Goal: Task Accomplishment & Management: Use online tool/utility

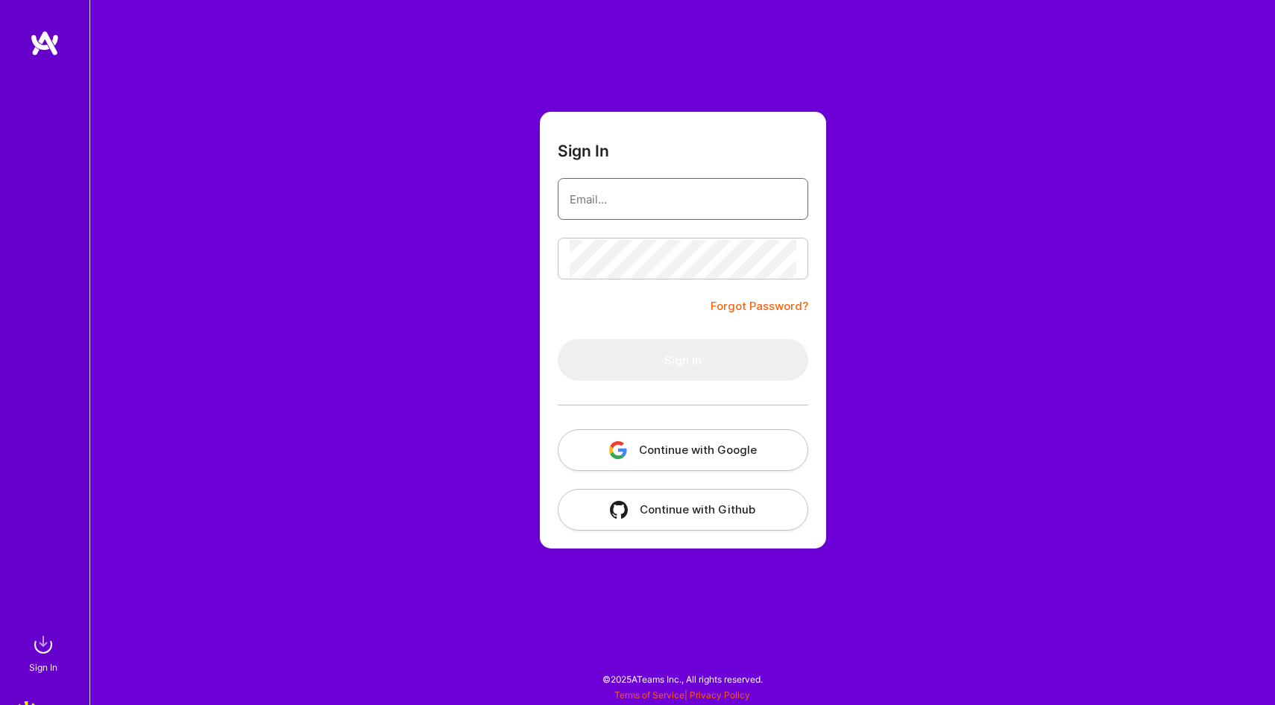
type input "[PERSON_NAME][EMAIL_ADDRESS][PERSON_NAME][DOMAIN_NAME]"
click at [653, 386] on div at bounding box center [683, 405] width 251 height 48
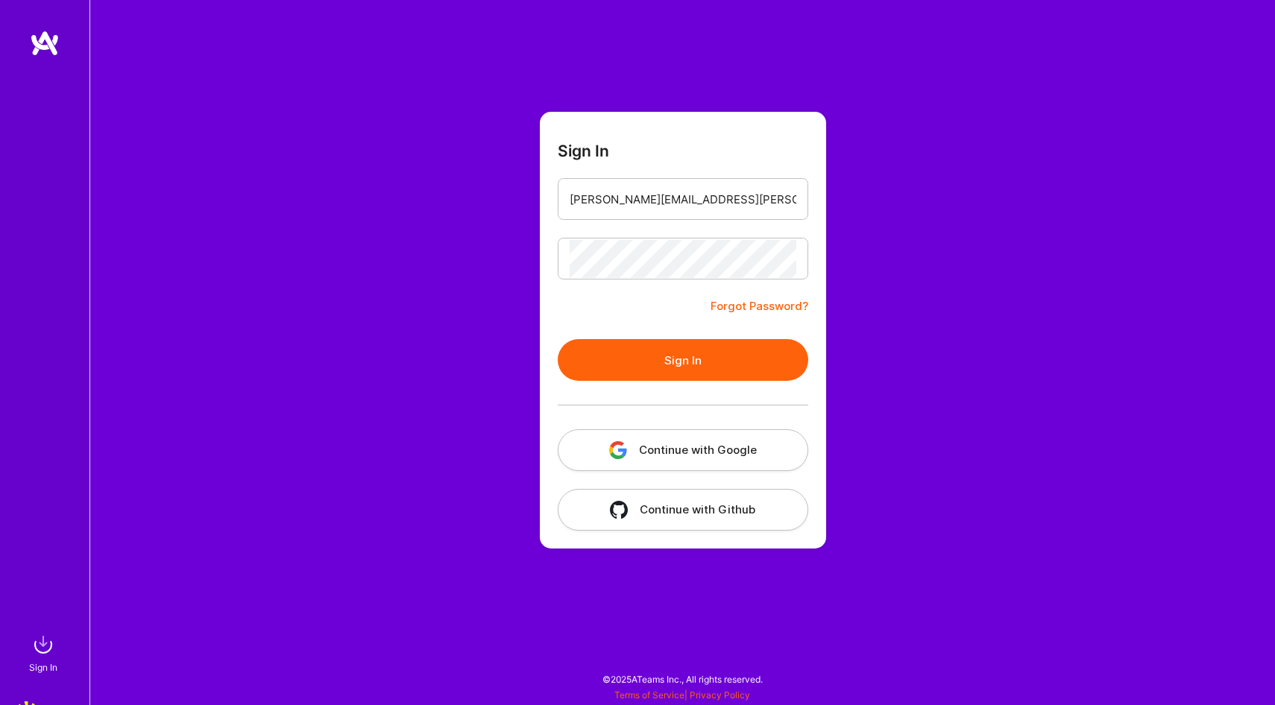
click at [653, 386] on div at bounding box center [683, 405] width 251 height 48
click at [653, 382] on div at bounding box center [683, 405] width 251 height 48
click at [626, 377] on button "Sign In" at bounding box center [683, 360] width 251 height 42
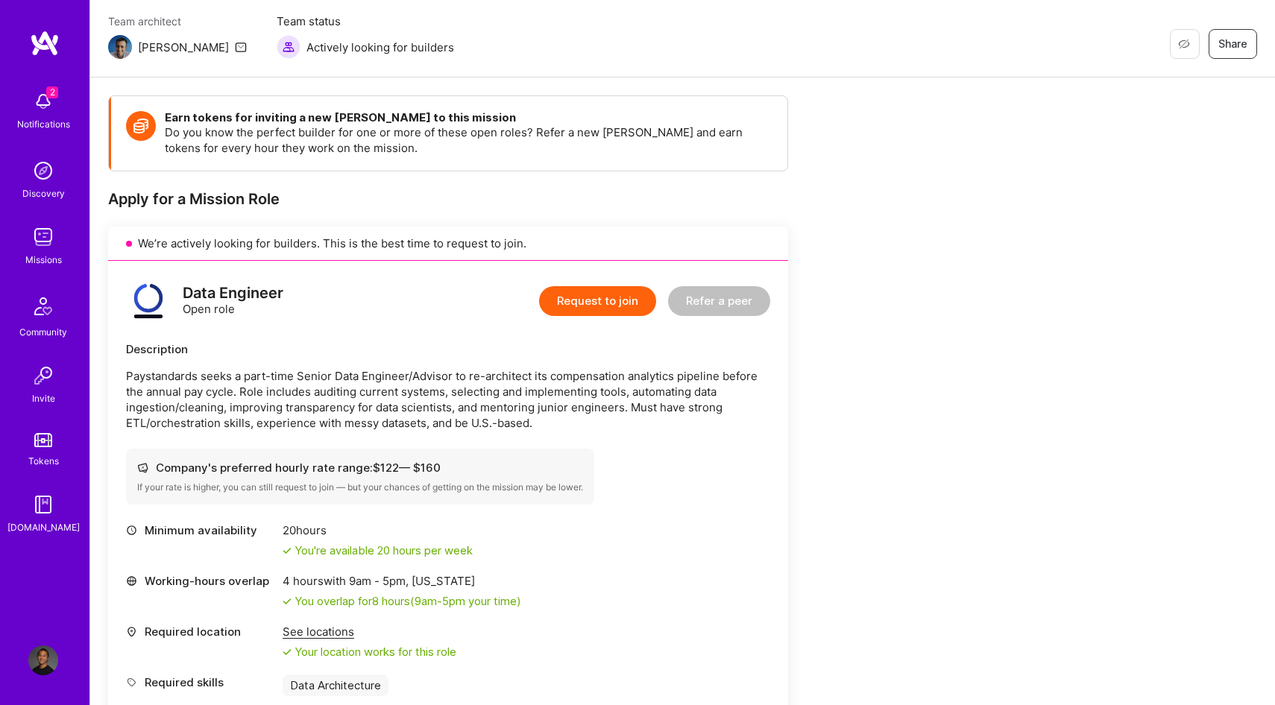
scroll to position [134, 0]
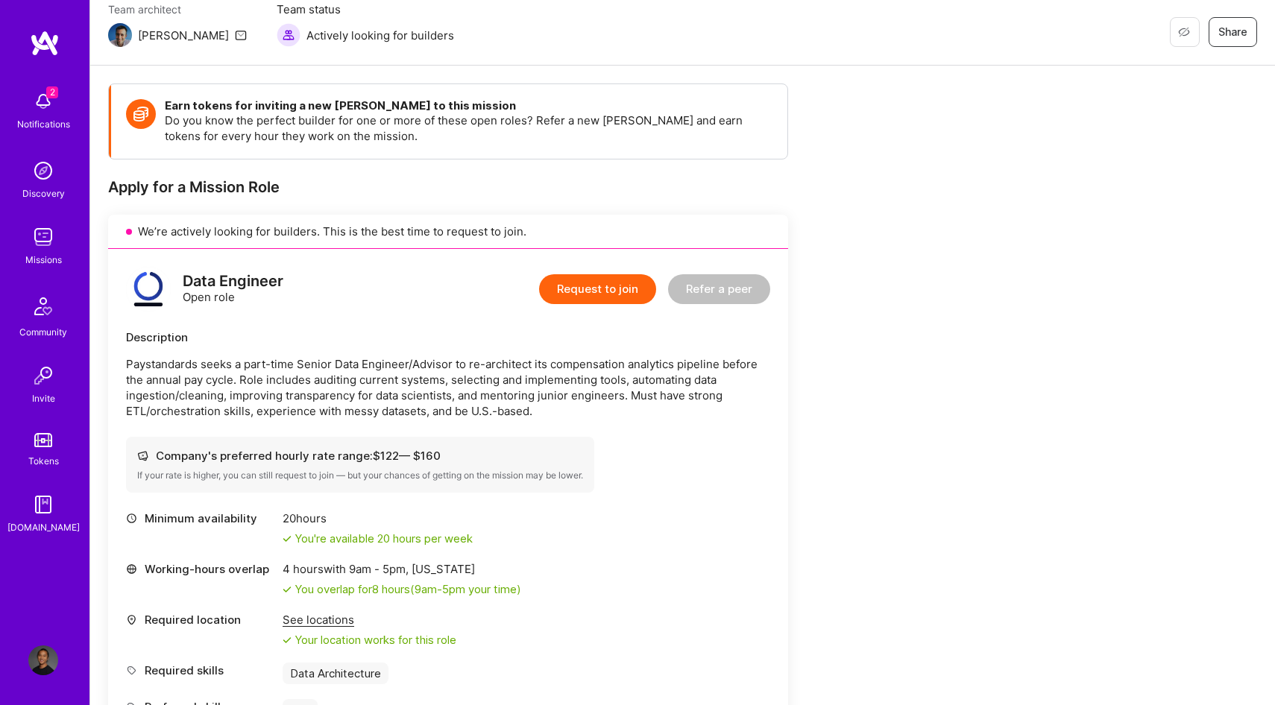
click at [51, 110] on img at bounding box center [43, 102] width 30 height 30
click at [43, 168] on img at bounding box center [43, 171] width 30 height 30
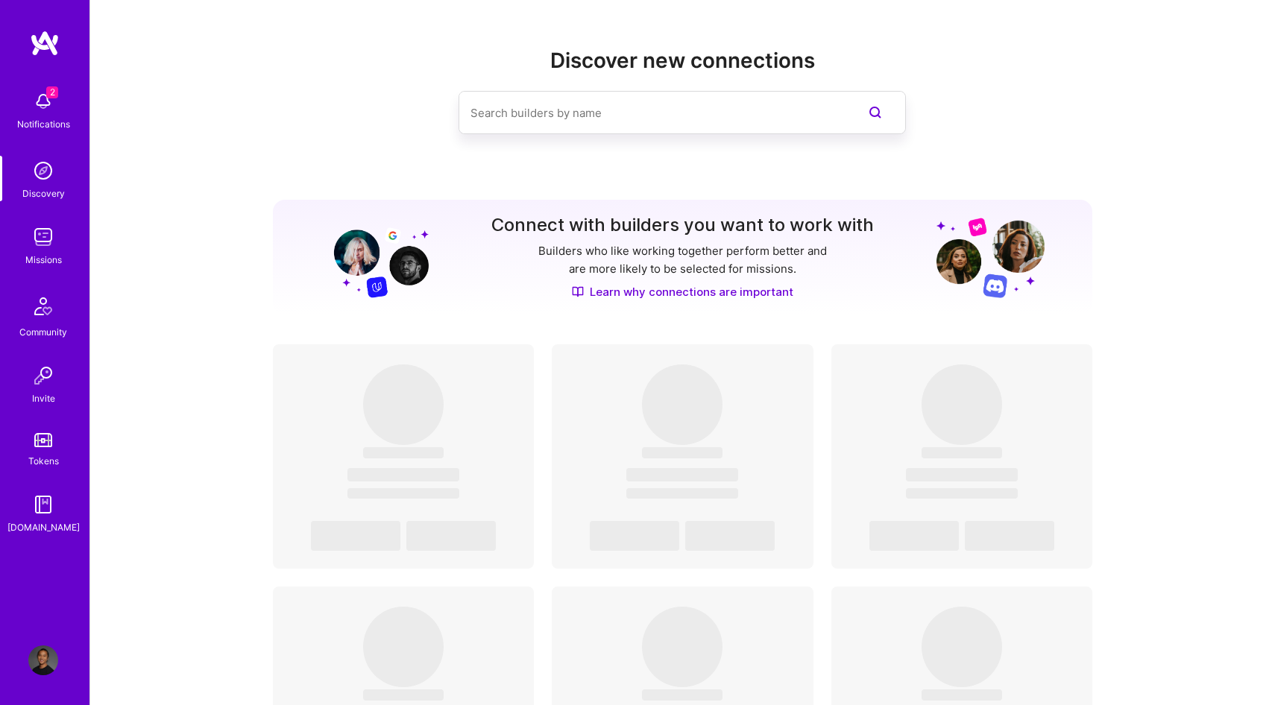
click at [57, 258] on div "Missions" at bounding box center [43, 260] width 37 height 16
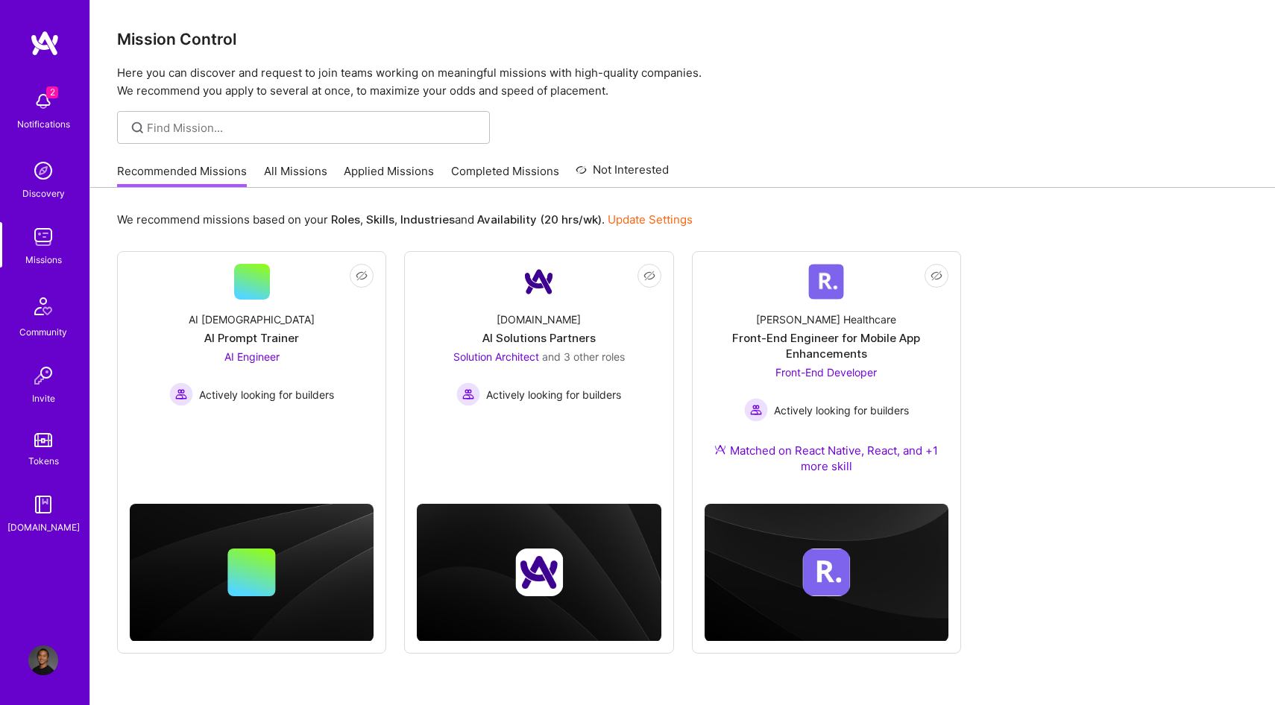
click at [289, 172] on link "All Missions" at bounding box center [295, 175] width 63 height 25
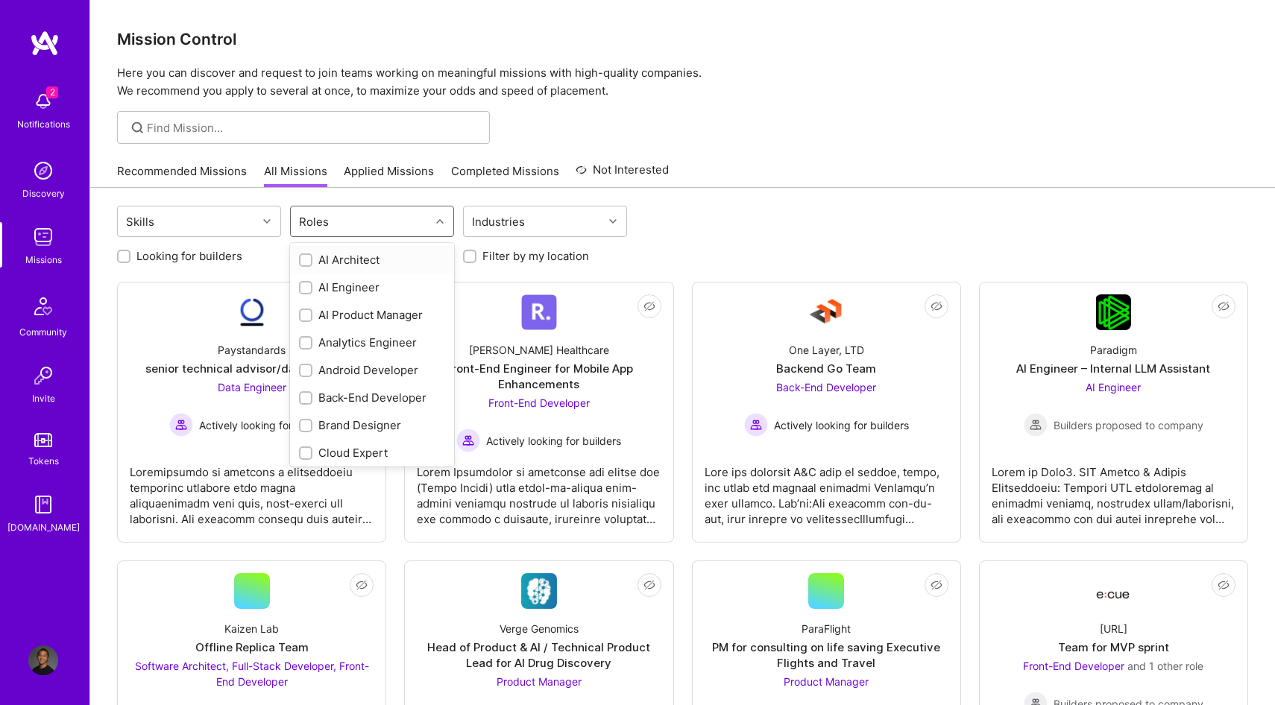
click at [347, 227] on div "Roles" at bounding box center [360, 222] width 139 height 30
click at [169, 224] on div "Skills" at bounding box center [187, 222] width 139 height 30
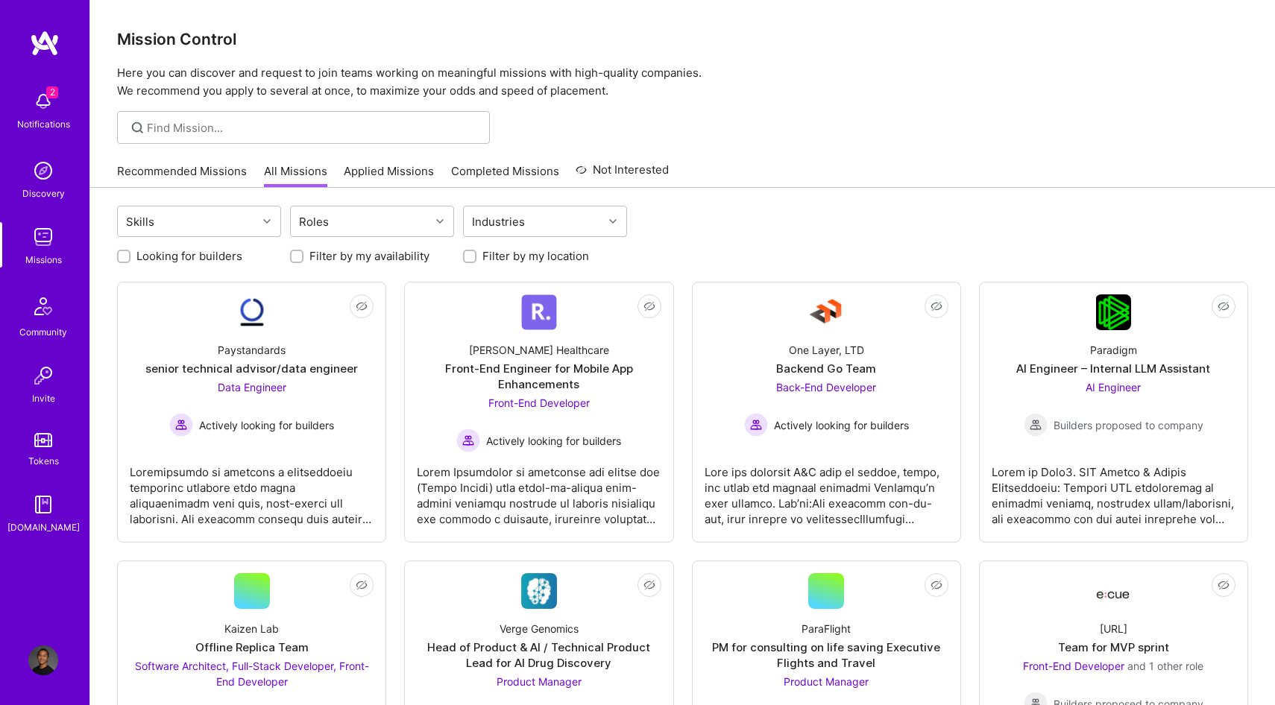
click at [392, 179] on link "Applied Missions" at bounding box center [389, 175] width 90 height 25
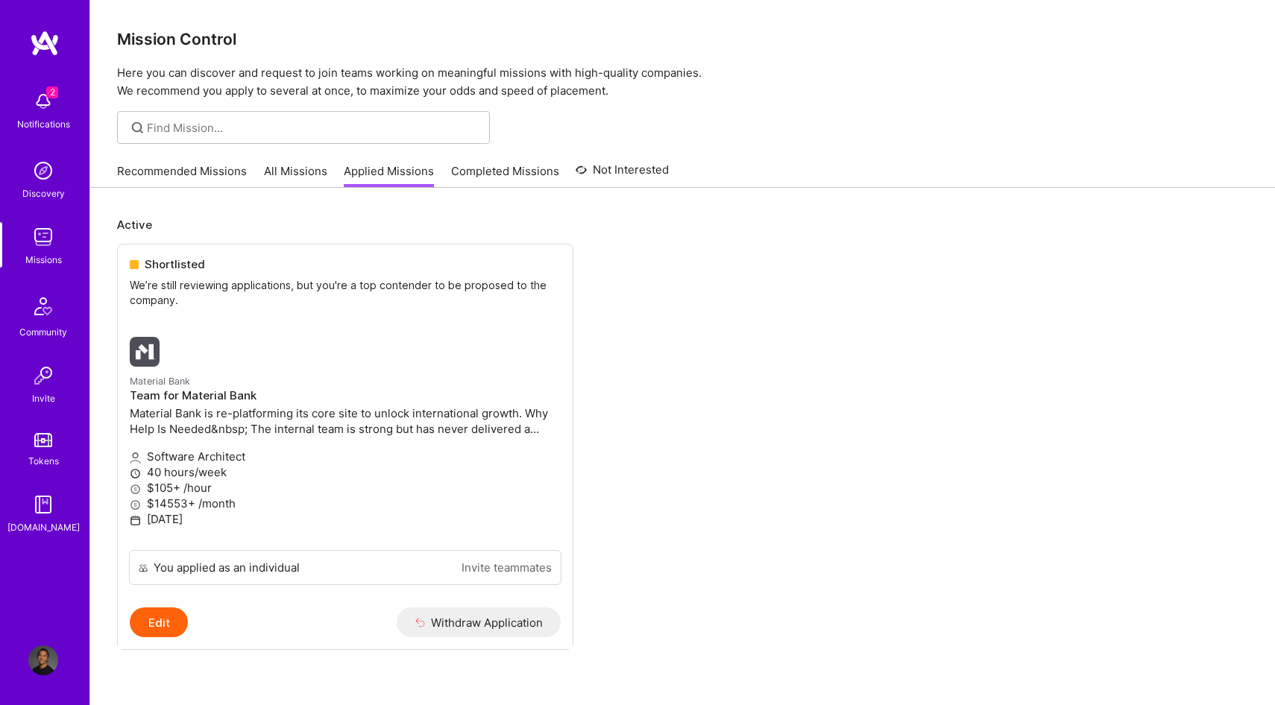
click at [276, 177] on link "All Missions" at bounding box center [295, 175] width 63 height 25
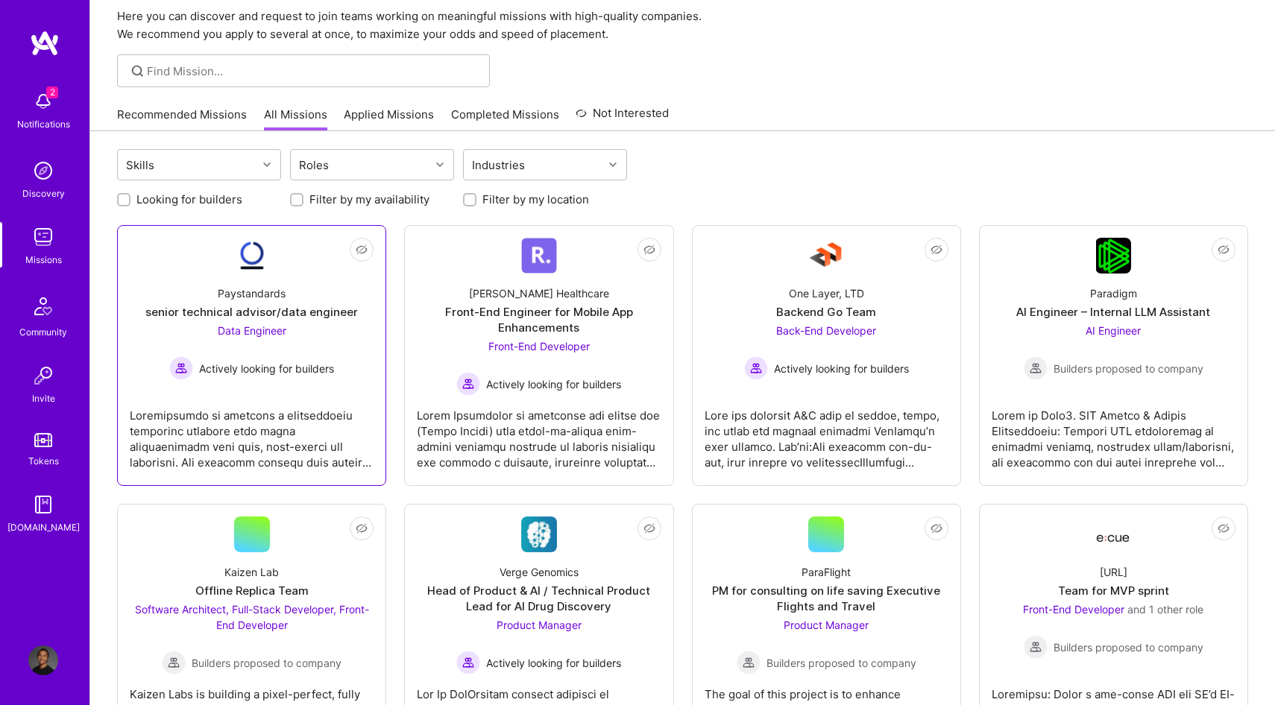
scroll to position [60, 0]
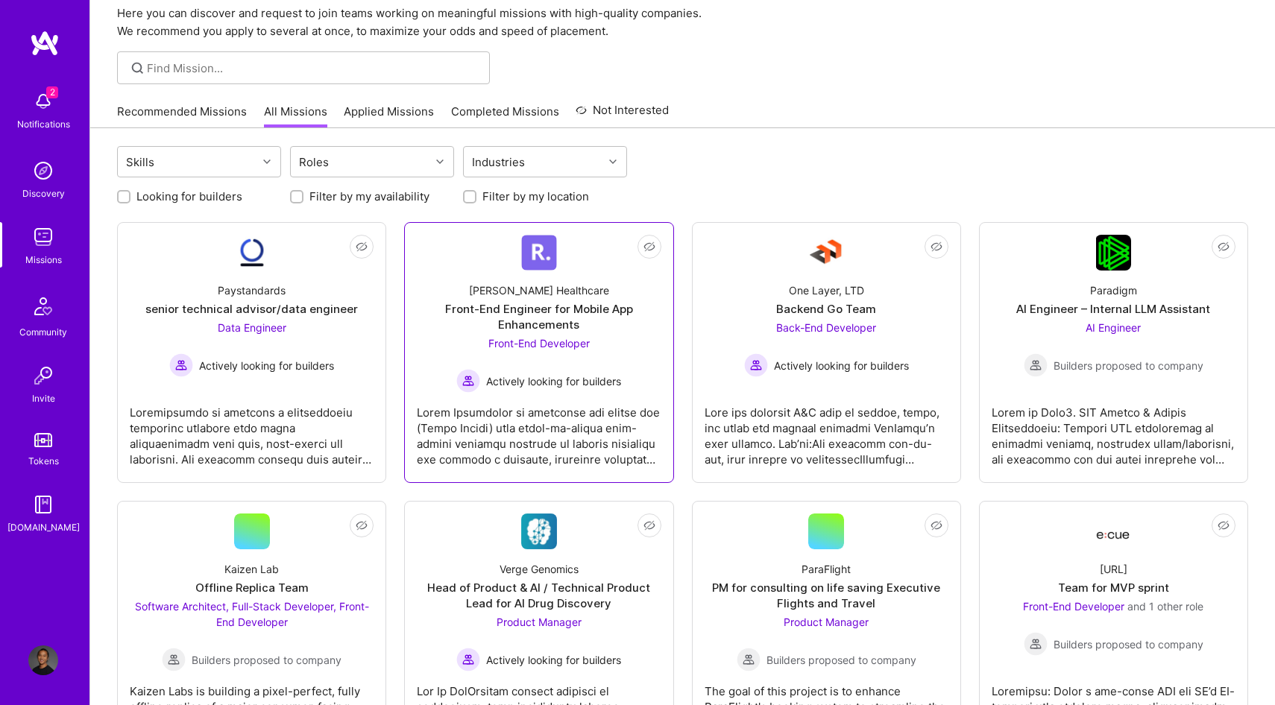
click at [415, 444] on div "Not Interested [PERSON_NAME] Healthcare Front-End Engineer for Mobile App Enhan…" at bounding box center [538, 352] width 269 height 261
click at [491, 342] on span "Front-End Developer" at bounding box center [538, 343] width 101 height 13
click at [1062, 354] on div "Builders proposed to company" at bounding box center [1114, 365] width 180 height 24
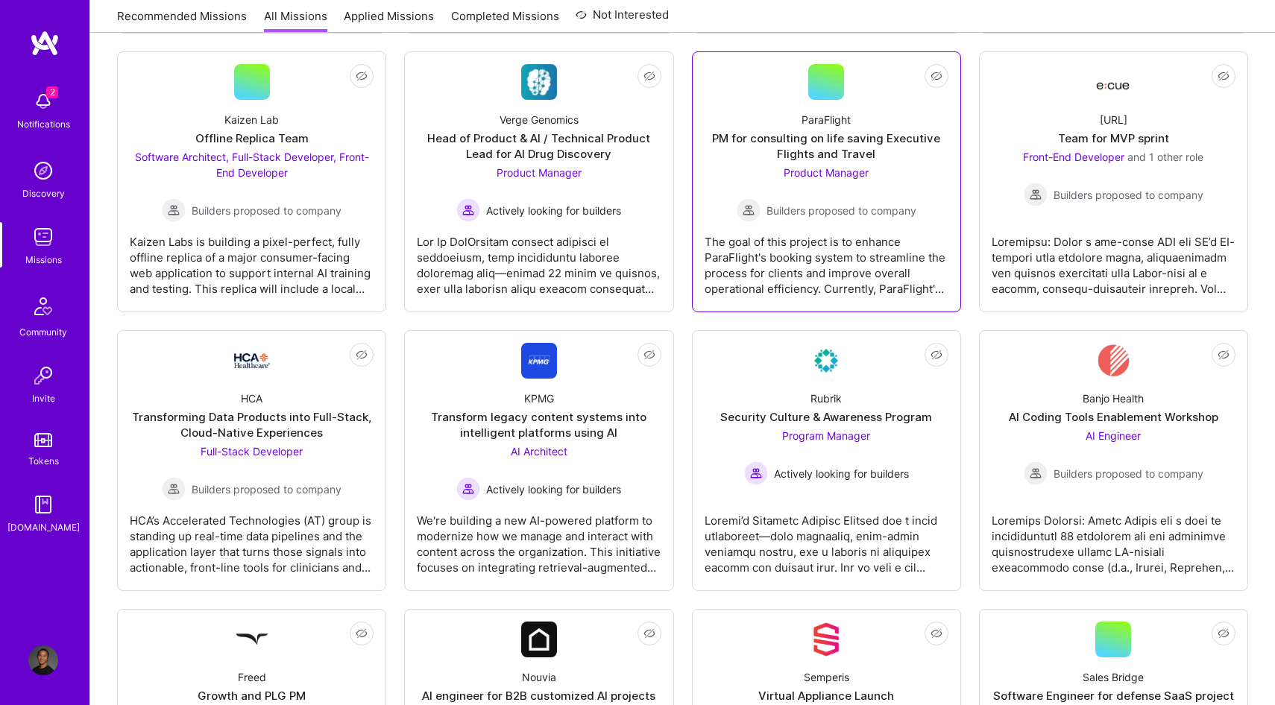
scroll to position [512, 0]
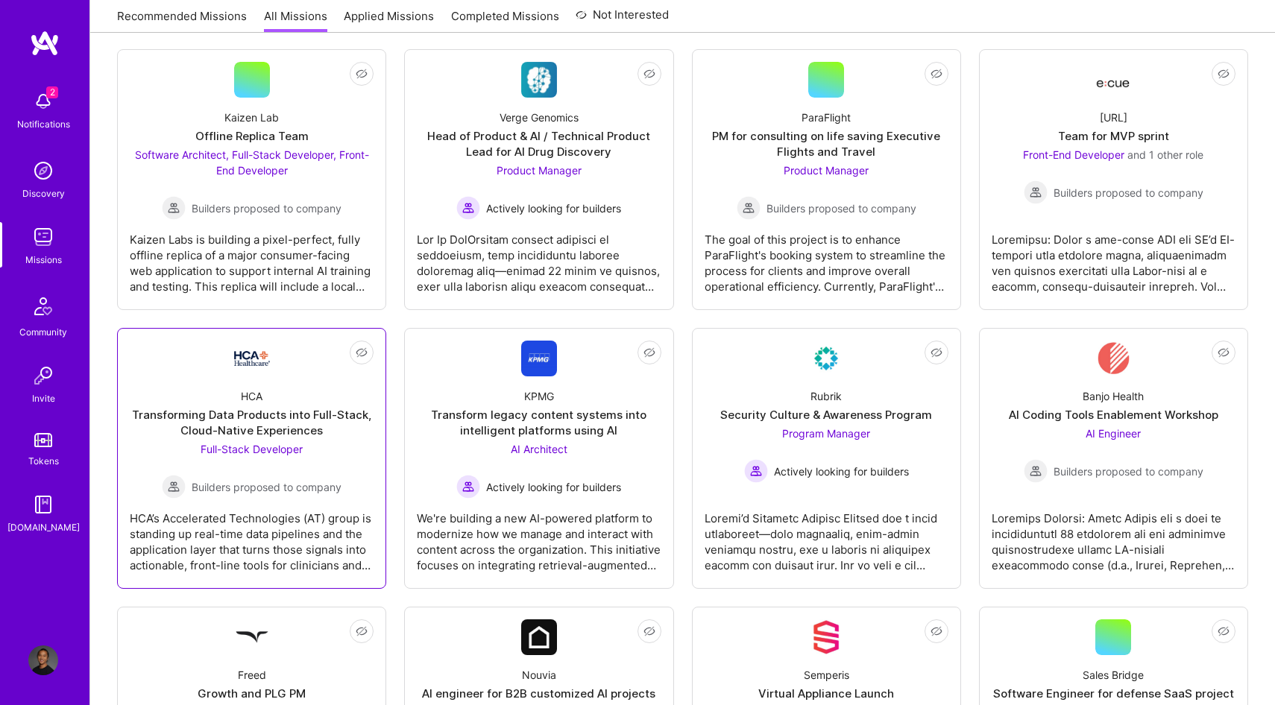
click at [272, 363] on link "Not Interested HCA Transforming Data Products into Full-Stack, Cloud-Native Exp…" at bounding box center [252, 459] width 244 height 236
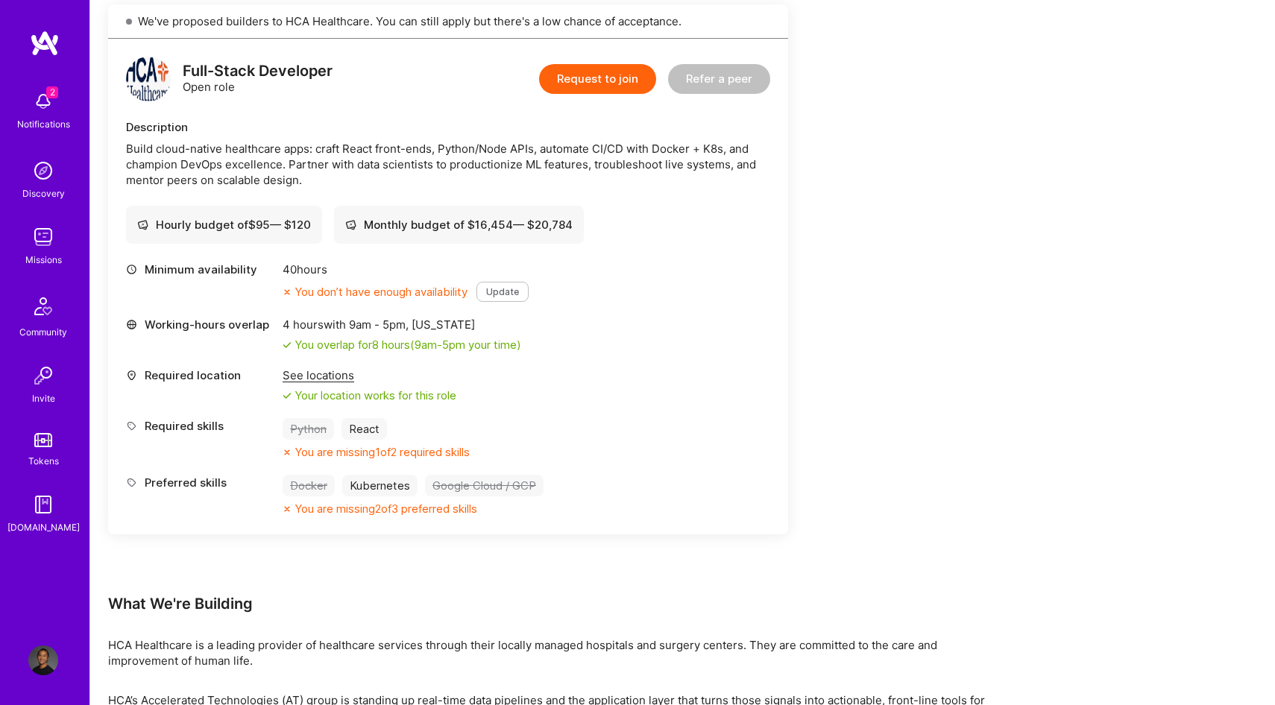
scroll to position [337, 0]
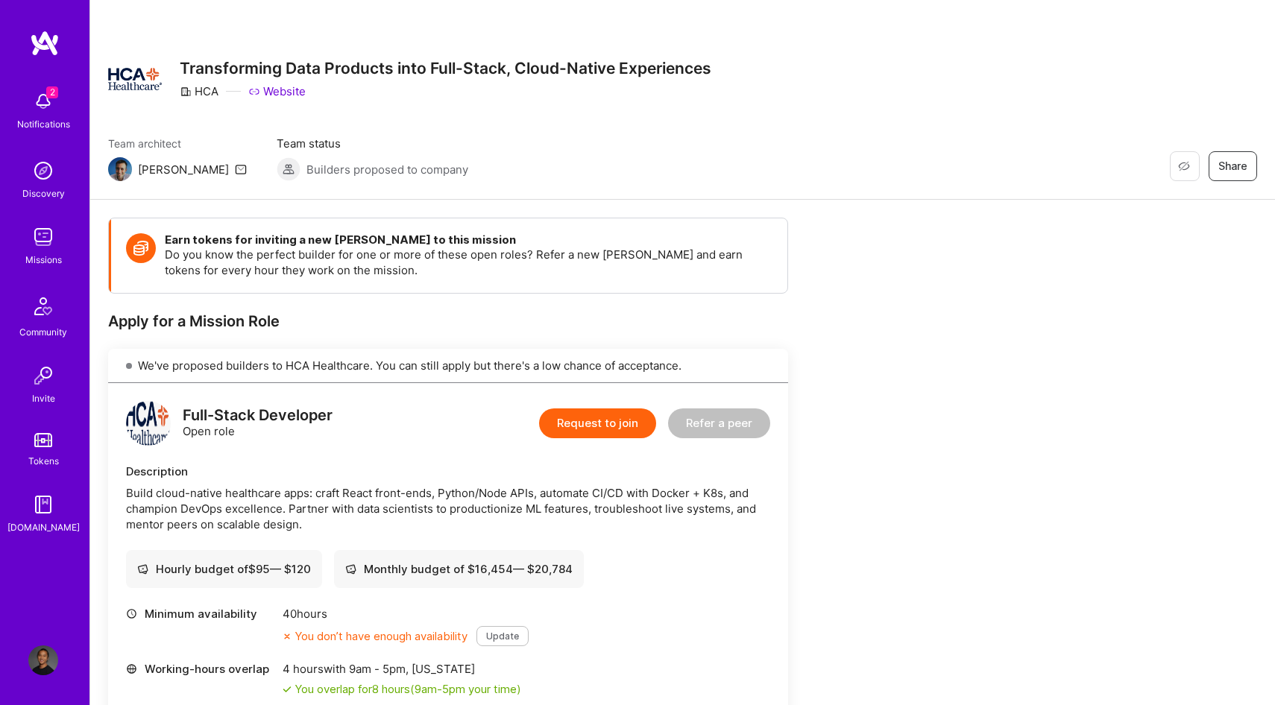
scroll to position [337, 0]
